Goal: Use online tool/utility: Utilize a website feature to perform a specific function

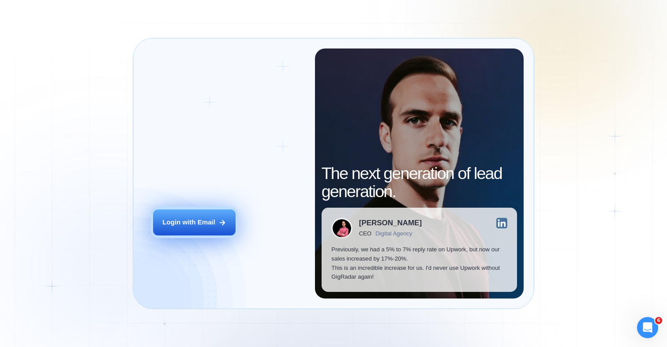
click at [190, 229] on button "Login with Email" at bounding box center [194, 222] width 82 height 26
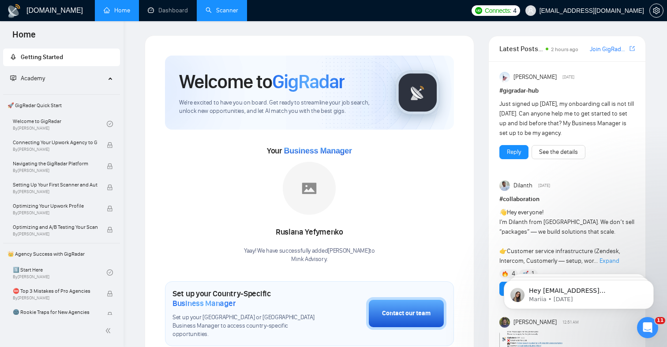
click at [219, 14] on link "Scanner" at bounding box center [221, 10] width 33 height 7
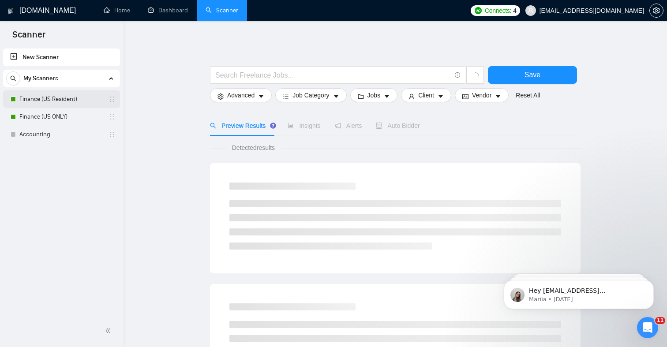
click at [56, 99] on link "Finance (US Resident)" at bounding box center [61, 99] width 84 height 18
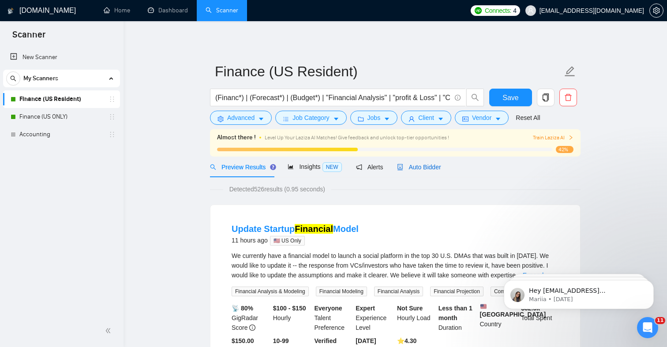
click at [428, 167] on span "Auto Bidder" at bounding box center [419, 167] width 44 height 7
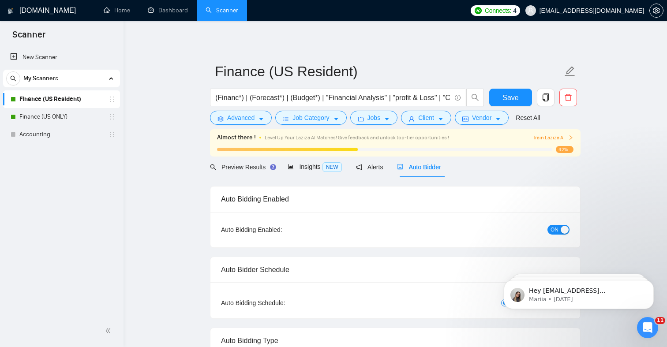
checkbox input "true"
click at [254, 168] on span "Preview Results" at bounding box center [241, 167] width 63 height 7
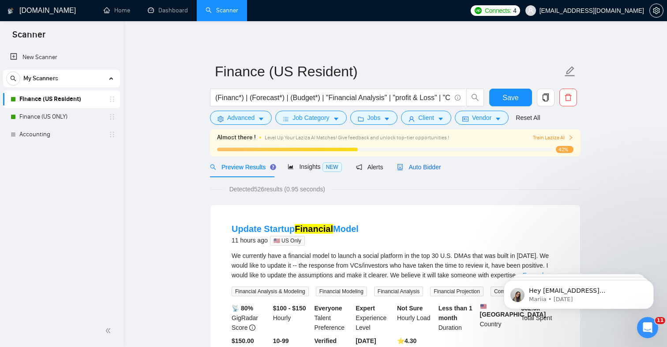
click at [426, 164] on span "Auto Bidder" at bounding box center [419, 167] width 44 height 7
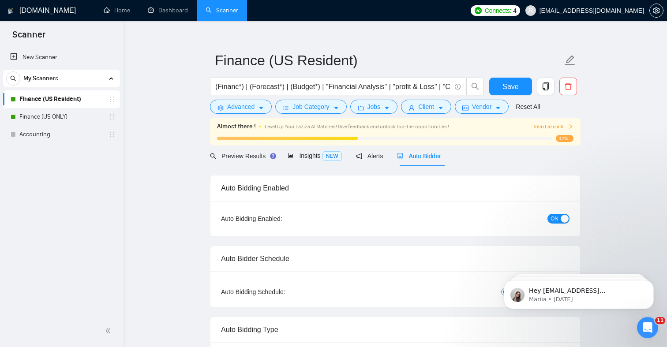
scroll to position [10, 0]
click at [563, 220] on div "button" at bounding box center [564, 220] width 8 height 8
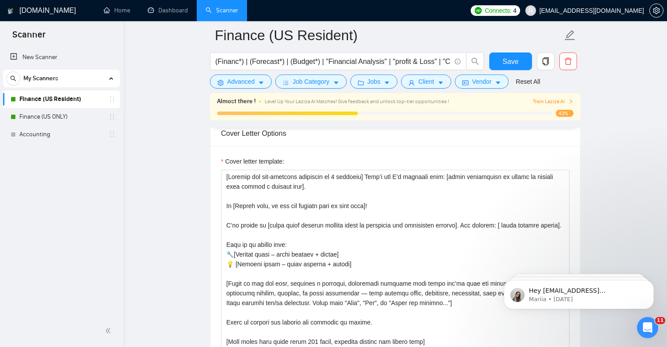
scroll to position [0, 0]
click at [508, 60] on span "Save" at bounding box center [510, 61] width 16 height 11
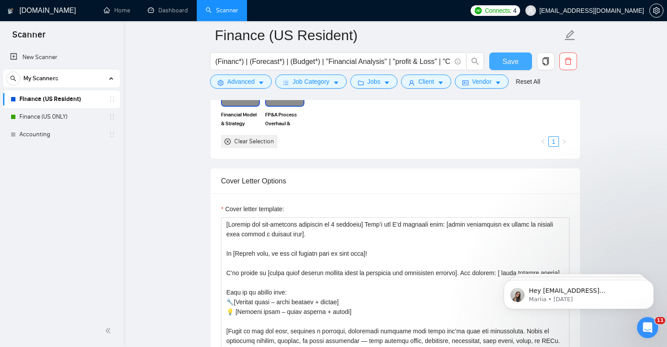
scroll to position [886, 0]
